Goal: Task Accomplishment & Management: Use online tool/utility

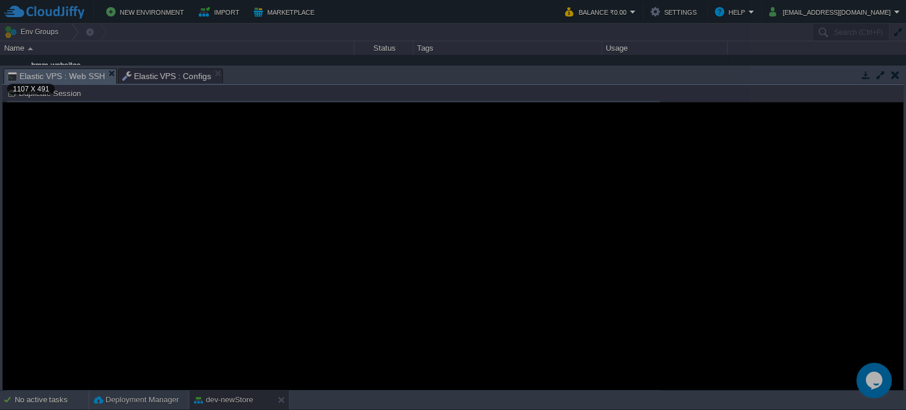
scroll to position [191, 0]
drag, startPoint x: 720, startPoint y: 77, endPoint x: 688, endPoint y: 225, distance: 151.9
click at [688, 225] on div at bounding box center [783, 195] width 246 height 390
click at [281, 397] on div at bounding box center [456, 399] width 899 height 19
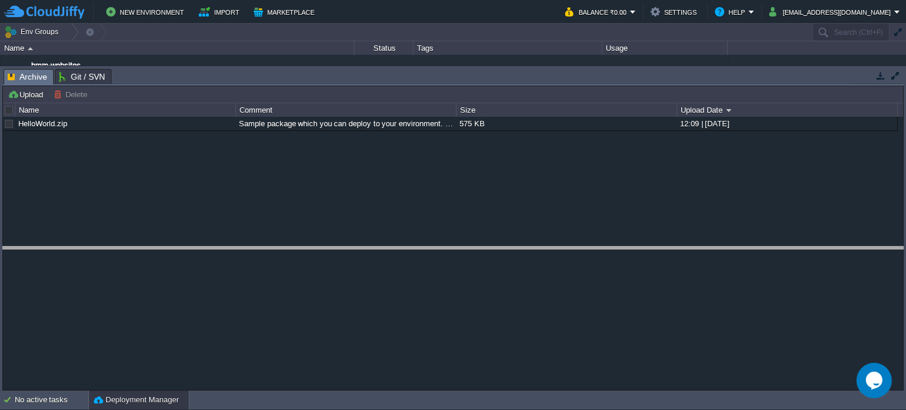
drag, startPoint x: 401, startPoint y: 83, endPoint x: 382, endPoint y: 299, distance: 216.7
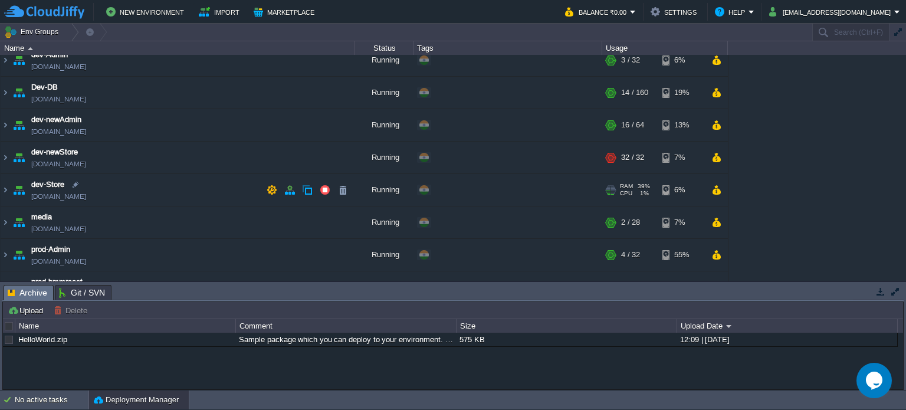
scroll to position [59, 0]
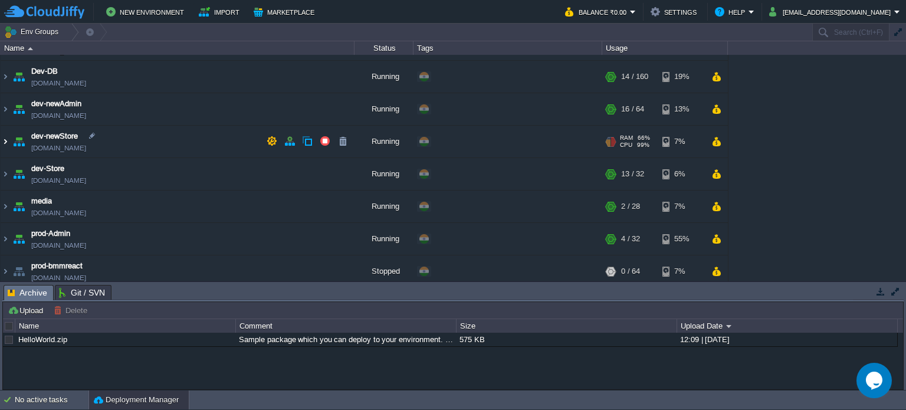
click at [4, 139] on img at bounding box center [5, 142] width 9 height 32
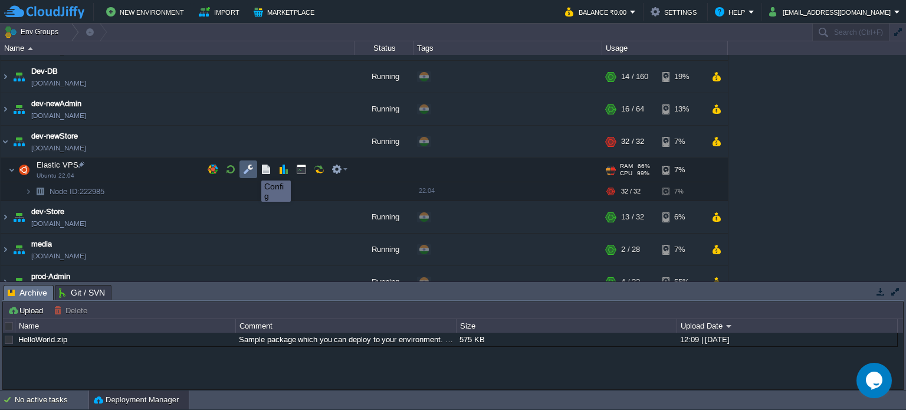
click at [252, 169] on button "button" at bounding box center [248, 169] width 11 height 11
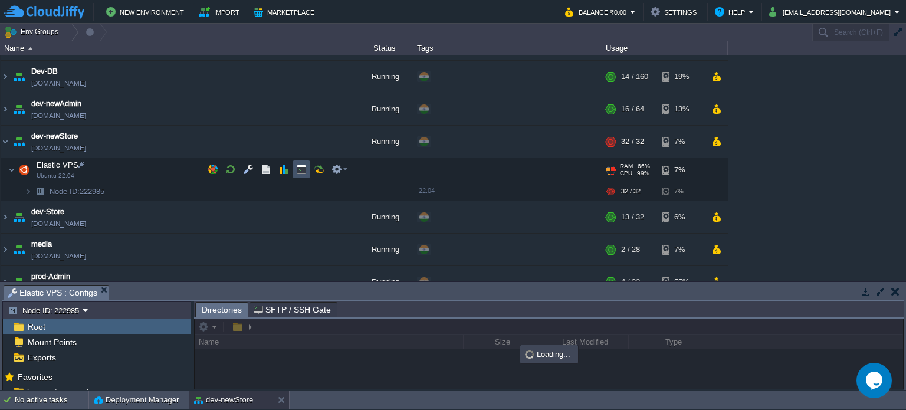
drag, startPoint x: 299, startPoint y: 166, endPoint x: 389, endPoint y: 264, distance: 133.6
click at [300, 166] on button "button" at bounding box center [301, 169] width 11 height 11
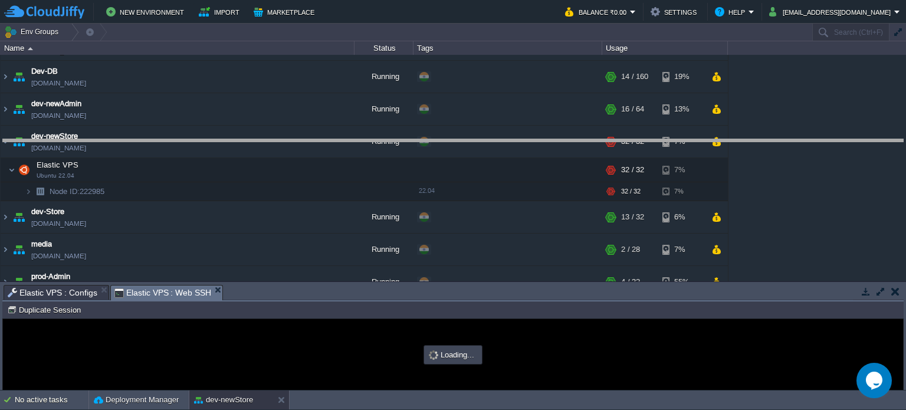
drag, startPoint x: 418, startPoint y: 296, endPoint x: 415, endPoint y: 136, distance: 159.9
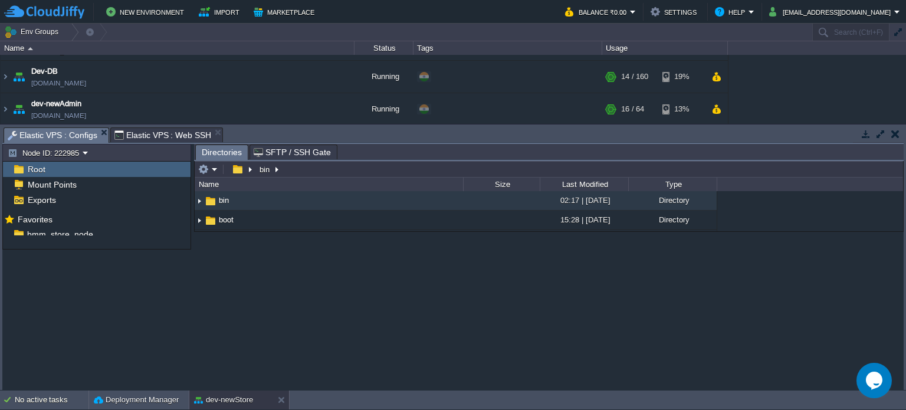
click at [82, 134] on span "Elastic VPS : Configs" at bounding box center [53, 135] width 90 height 15
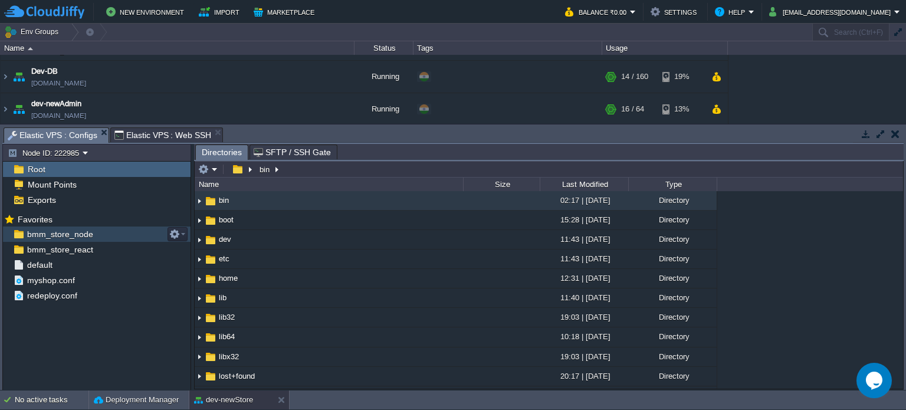
scroll to position [0, 0]
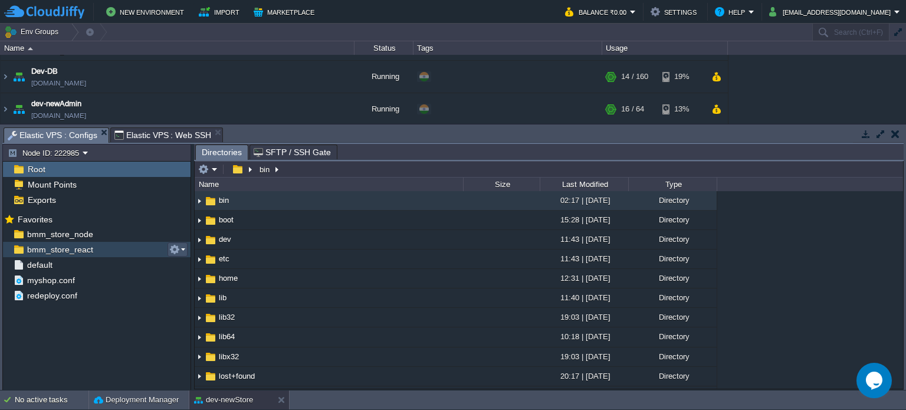
click at [181, 251] on em at bounding box center [177, 249] width 16 height 11
click at [193, 264] on span "Copy Path" at bounding box center [204, 265] width 36 height 9
type input "#000000"
click at [152, 136] on span "Elastic VPS : Web SSH" at bounding box center [162, 135] width 97 height 14
